Goal: Task Accomplishment & Management: Use online tool/utility

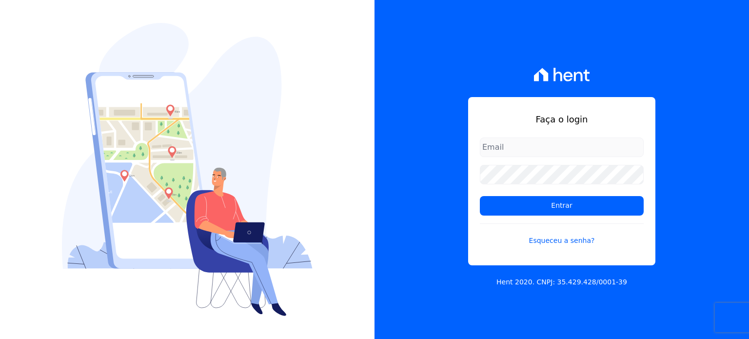
type input "rafaeloliveira@construtoravitale.com.br"
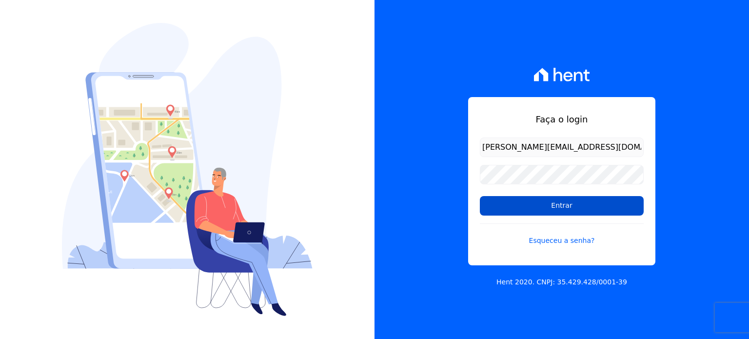
click at [556, 199] on input "Entrar" at bounding box center [562, 206] width 164 height 20
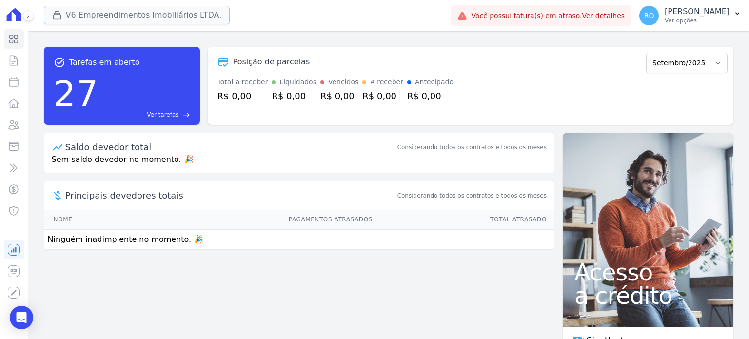
click at [56, 18] on icon "button" at bounding box center [57, 15] width 10 height 10
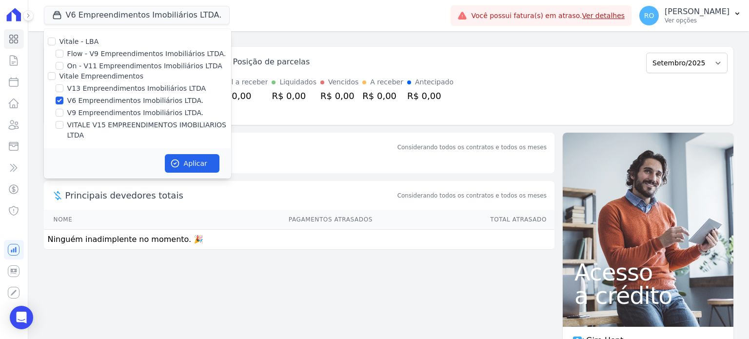
click at [76, 89] on label "V13 Empreendimentos Imobiliários LTDA" at bounding box center [136, 88] width 139 height 10
click at [63, 89] on input "V13 Empreendimentos Imobiliários LTDA" at bounding box center [60, 88] width 8 height 8
checkbox input "true"
click at [77, 99] on label "V6 Empreendimentos Imobiliários LTDA." at bounding box center [135, 101] width 137 height 10
click at [63, 99] on input "V6 Empreendimentos Imobiliários LTDA." at bounding box center [60, 101] width 8 height 8
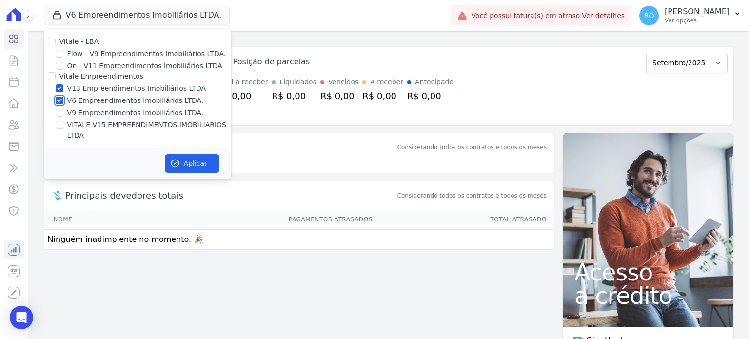
checkbox input "false"
click at [90, 124] on label "VITALE V15 EMPREENDIMENTOS IMOBILIARIOS LTDA" at bounding box center [149, 130] width 164 height 20
click at [131, 124] on label "VITALE V15 EMPREENDIMENTOS IMOBILIARIOS LTDA" at bounding box center [149, 130] width 164 height 20
click at [63, 124] on input "VITALE V15 EMPREENDIMENTOS IMOBILIARIOS LTDA" at bounding box center [60, 125] width 8 height 8
checkbox input "true"
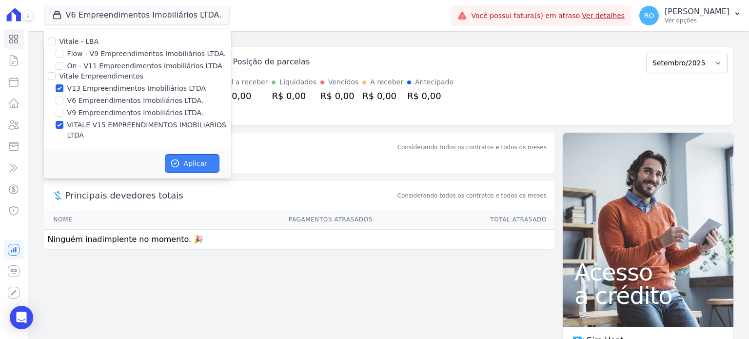
click at [183, 154] on button "Aplicar" at bounding box center [192, 163] width 55 height 19
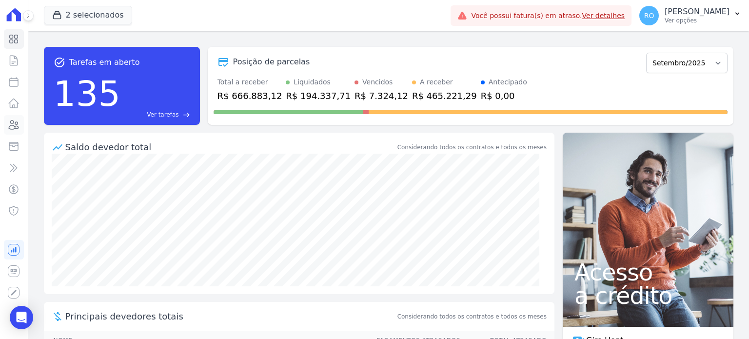
click at [16, 125] on icon at bounding box center [14, 125] width 12 height 12
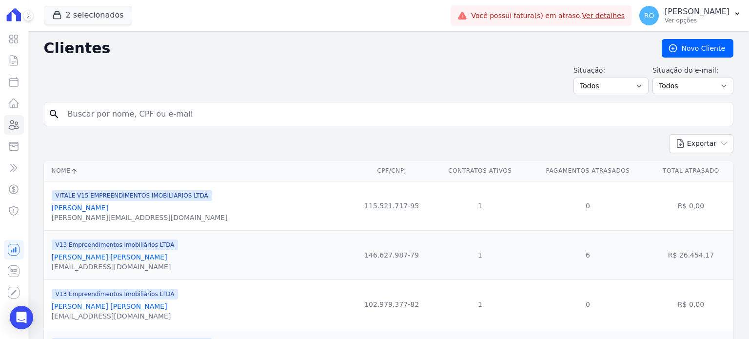
click at [98, 106] on input "search" at bounding box center [395, 114] width 667 height 20
type input "[PERSON_NAME]"
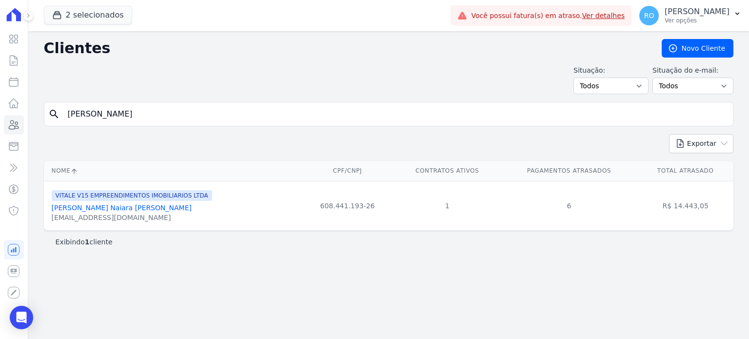
click at [97, 207] on link "[PERSON_NAME] Naiara [PERSON_NAME]" at bounding box center [122, 208] width 140 height 8
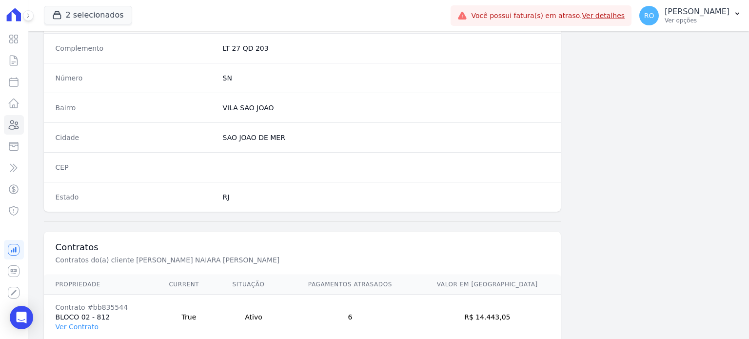
scroll to position [570, 0]
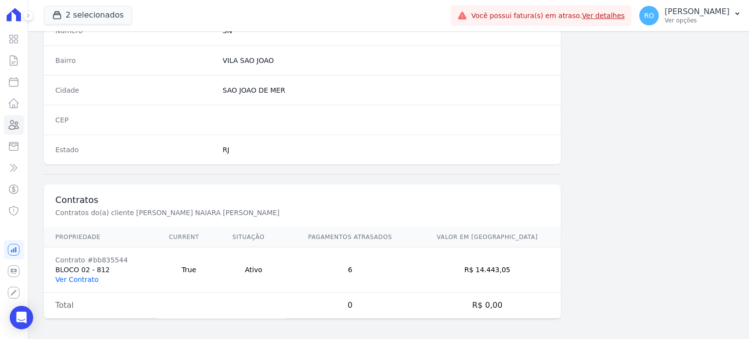
click at [80, 279] on link "Ver Contrato" at bounding box center [77, 280] width 43 height 8
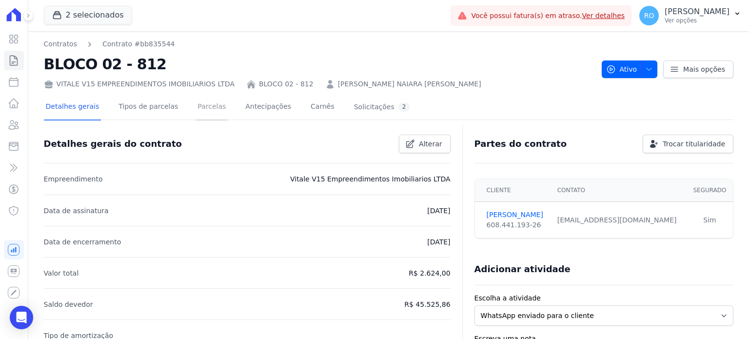
click at [196, 110] on link "Parcelas" at bounding box center [212, 108] width 32 height 26
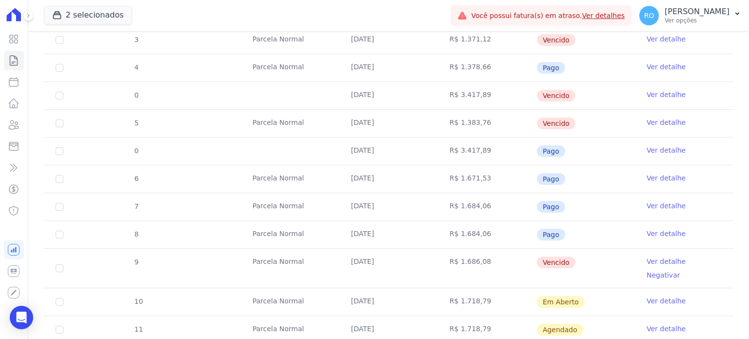
scroll to position [244, 0]
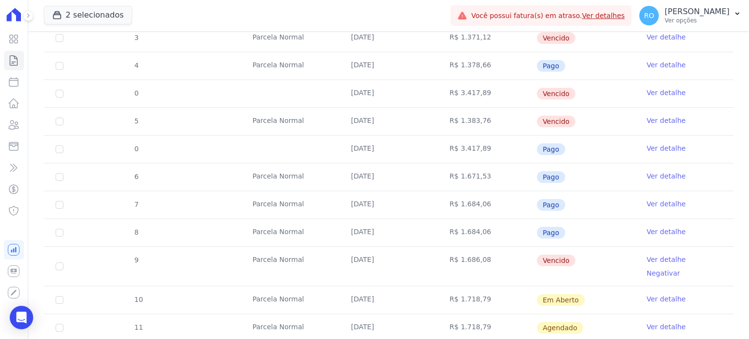
click at [663, 255] on link "Ver detalhe" at bounding box center [666, 260] width 39 height 10
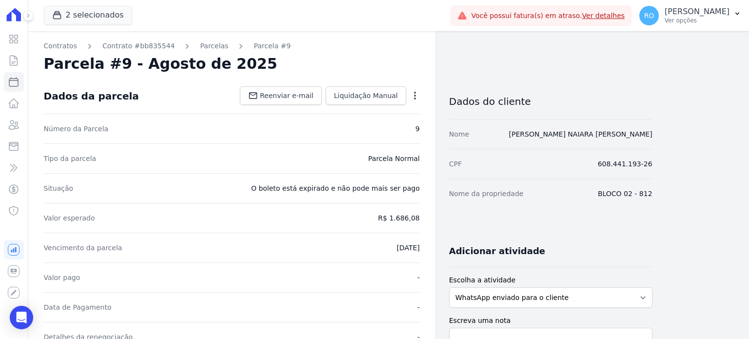
click at [418, 96] on icon "button" at bounding box center [415, 96] width 10 height 10
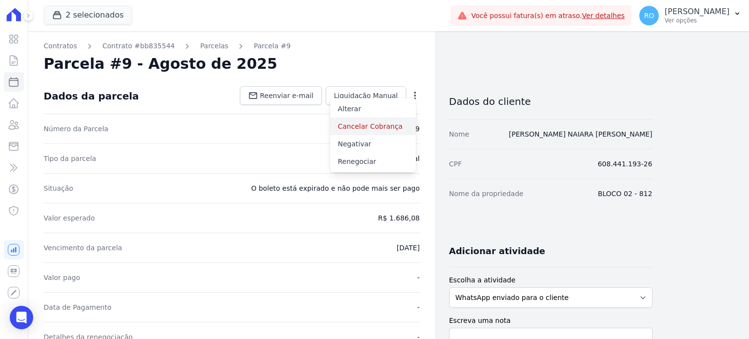
click at [386, 126] on link "Cancelar Cobrança" at bounding box center [373, 127] width 86 height 18
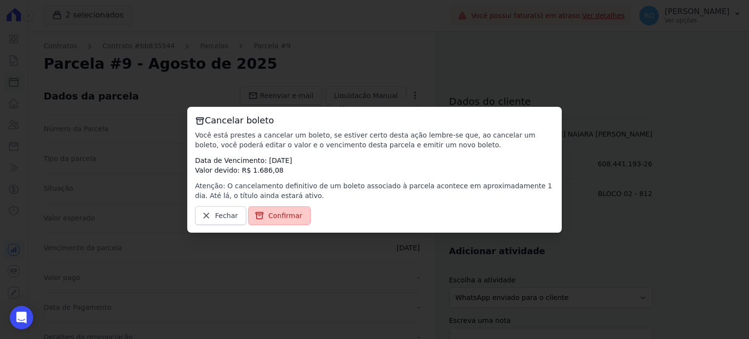
click at [283, 217] on span "Confirmar" at bounding box center [285, 216] width 34 height 10
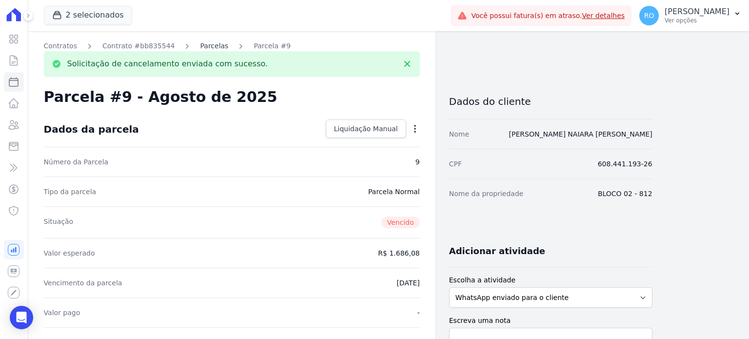
click at [200, 44] on link "Parcelas" at bounding box center [214, 46] width 28 height 10
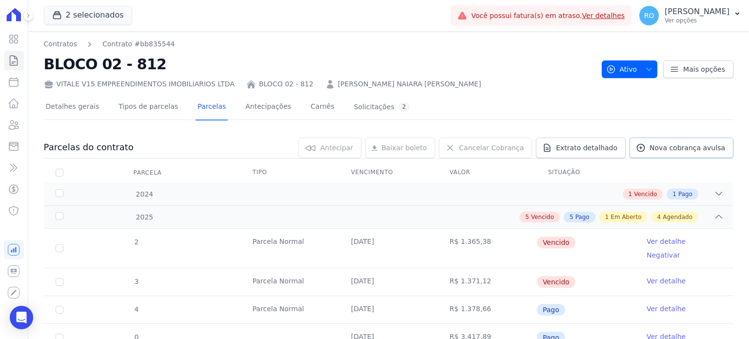
click at [677, 147] on span "Nova cobrança avulsa" at bounding box center [688, 148] width 76 height 10
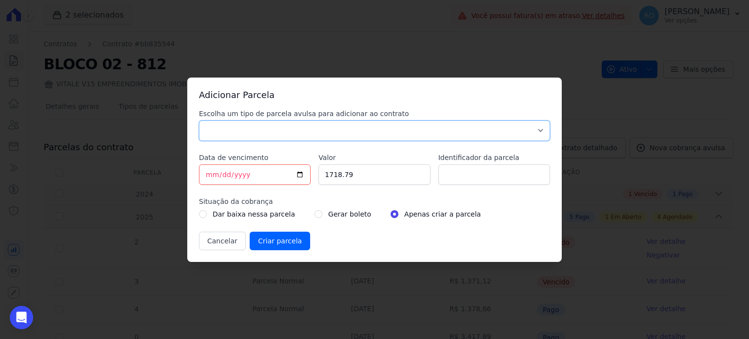
click at [214, 127] on select "Parcela Normal Sinal Caução Intercalada Chaves Pré Chaves Pós Chaves Taxas Quit…" at bounding box center [374, 130] width 351 height 20
select select "others"
click at [199, 120] on select "Parcela Normal Sinal Caução Intercalada Chaves Pré Chaves Pós Chaves Taxas Quit…" at bounding box center [374, 130] width 351 height 20
drag, startPoint x: 367, startPoint y: 177, endPoint x: 316, endPoint y: 178, distance: 50.7
click at [316, 178] on div "Escolha um tipo de parcela avulsa para adicionar ao contrato Parcela Normal Sin…" at bounding box center [374, 179] width 351 height 141
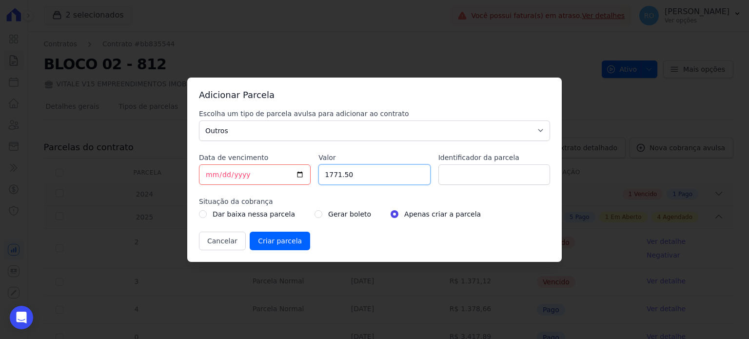
type input "1771.50"
type input "b"
type input "BOL AVULSO - 300868"
click at [315, 217] on input "radio" at bounding box center [319, 214] width 8 height 8
radio input "true"
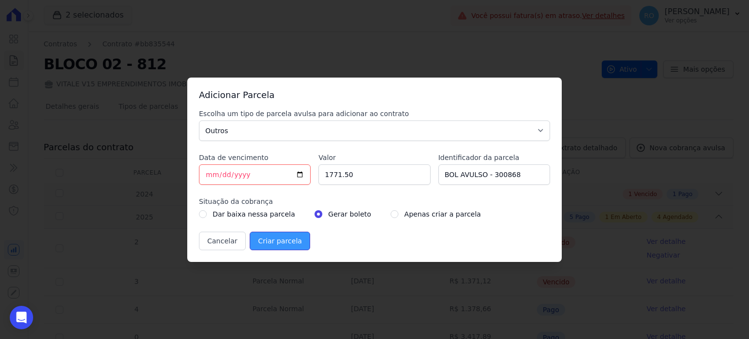
click at [273, 239] on input "Criar parcela" at bounding box center [280, 241] width 60 height 19
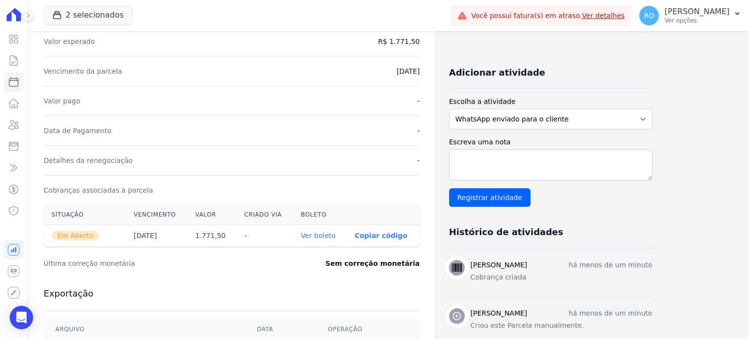
scroll to position [195, 0]
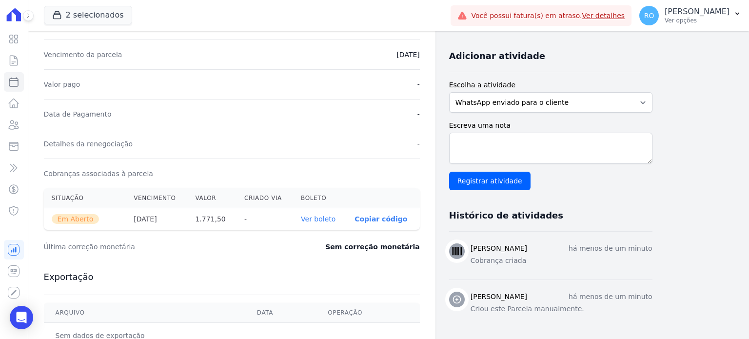
click at [309, 218] on link "Ver boleto" at bounding box center [318, 219] width 35 height 8
